Goal: Find specific page/section

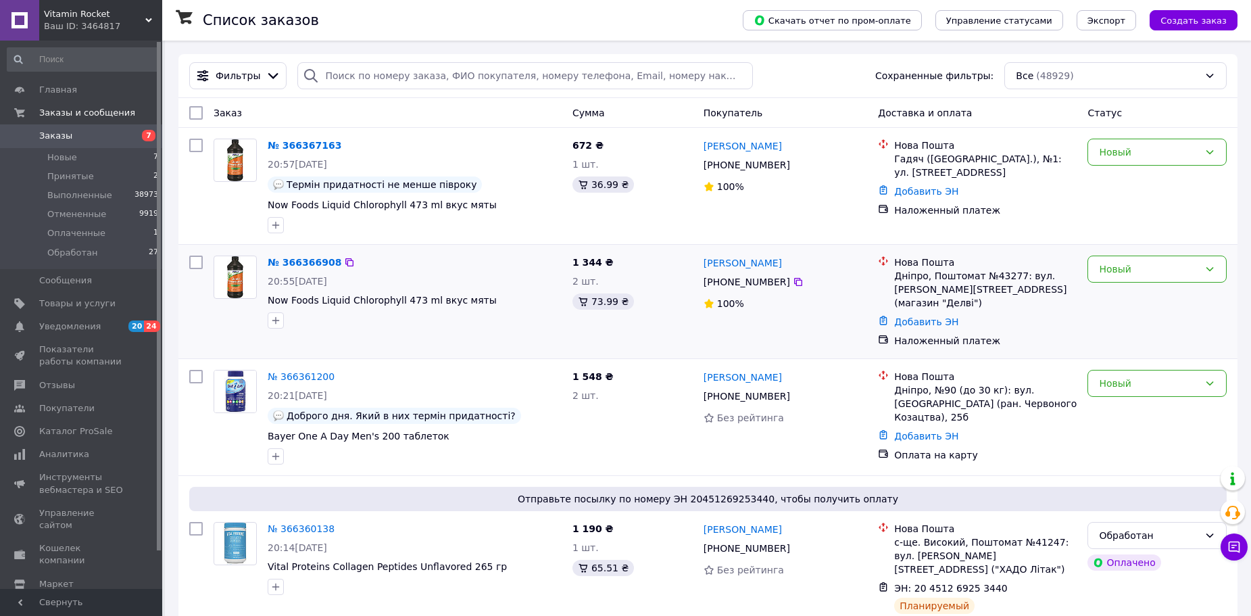
scroll to position [68, 0]
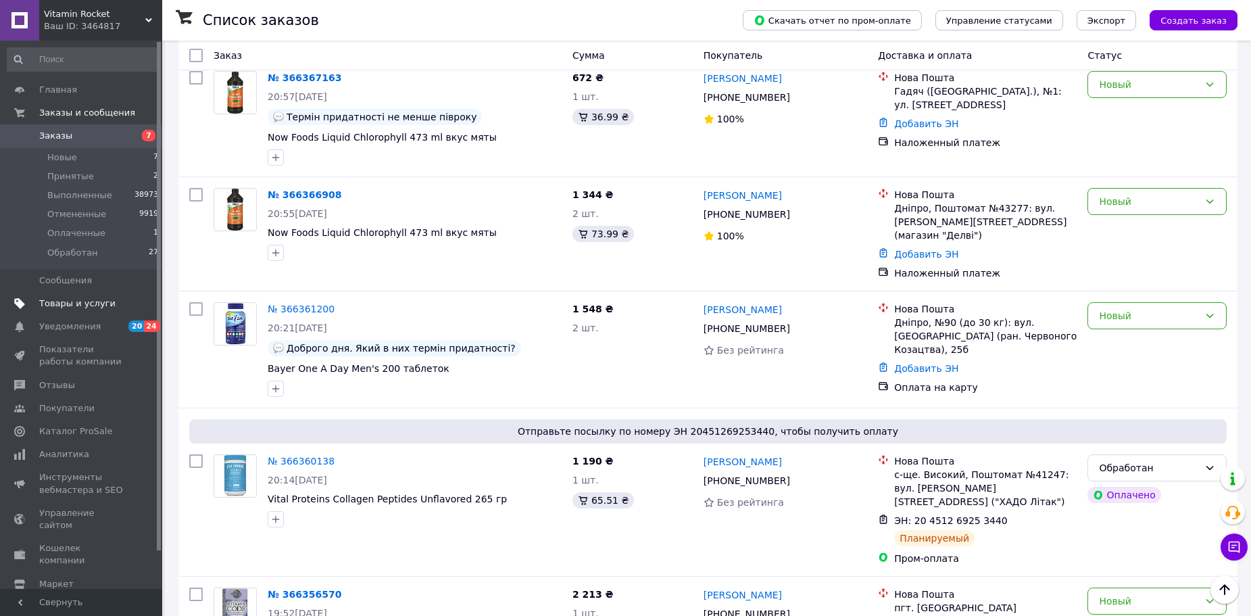
click at [82, 295] on link "Товары и услуги" at bounding box center [83, 303] width 166 height 23
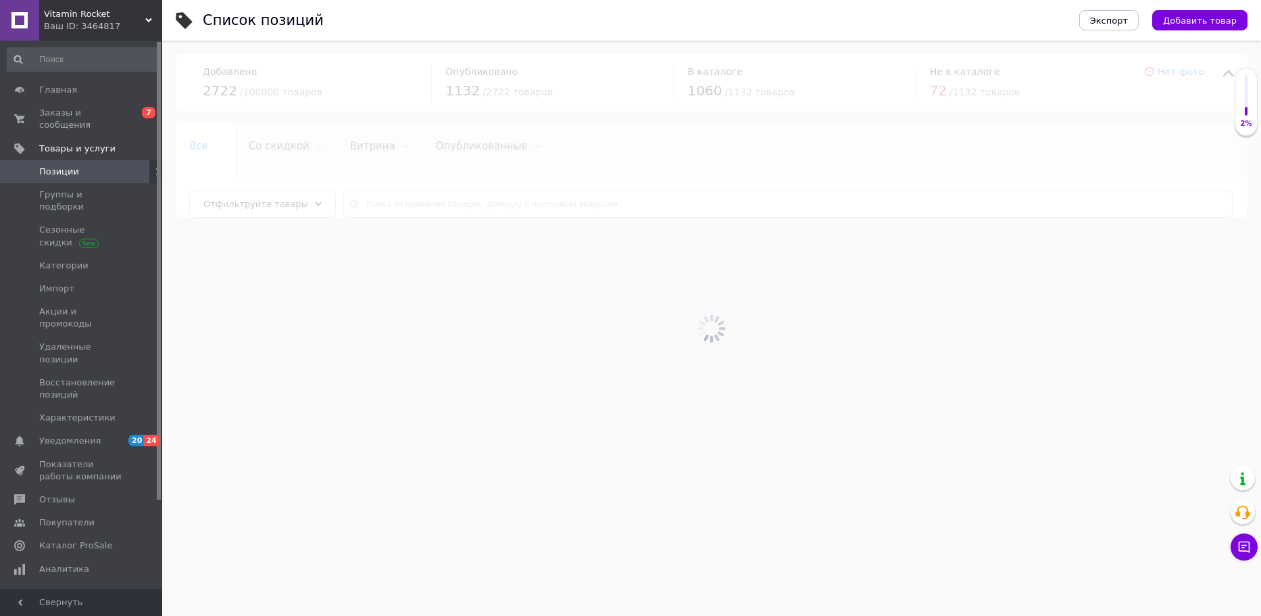
click at [449, 205] on div at bounding box center [711, 328] width 1099 height 575
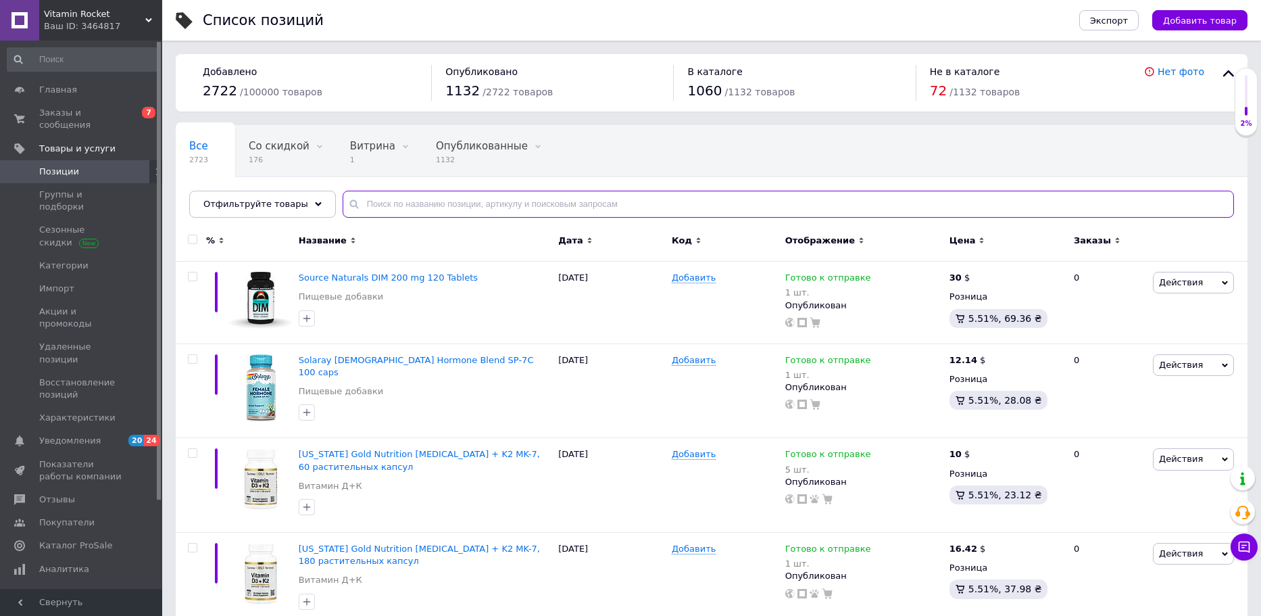
click at [449, 205] on input "text" at bounding box center [789, 204] width 892 height 27
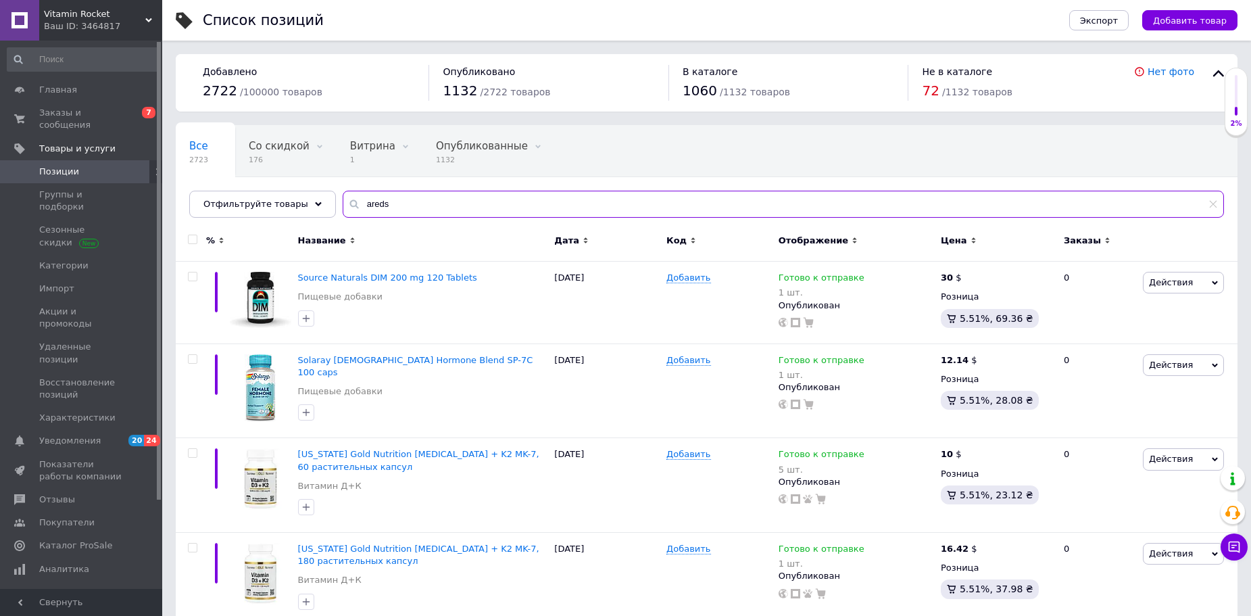
type input "areds"
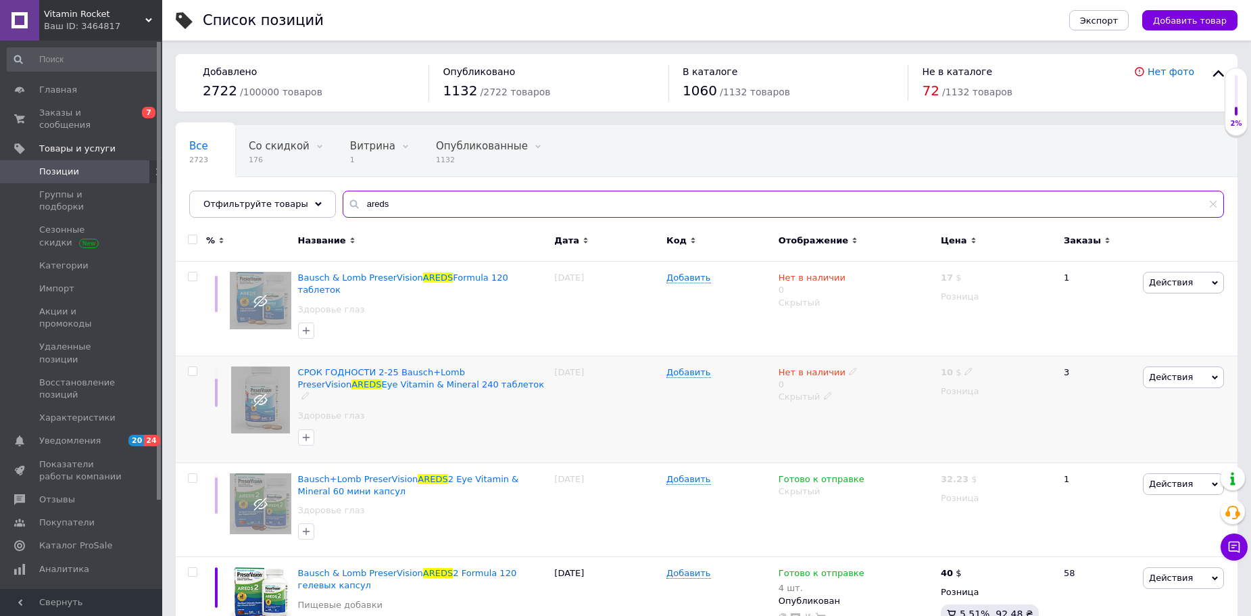
scroll to position [64, 0]
